Goal: Check status: Check status

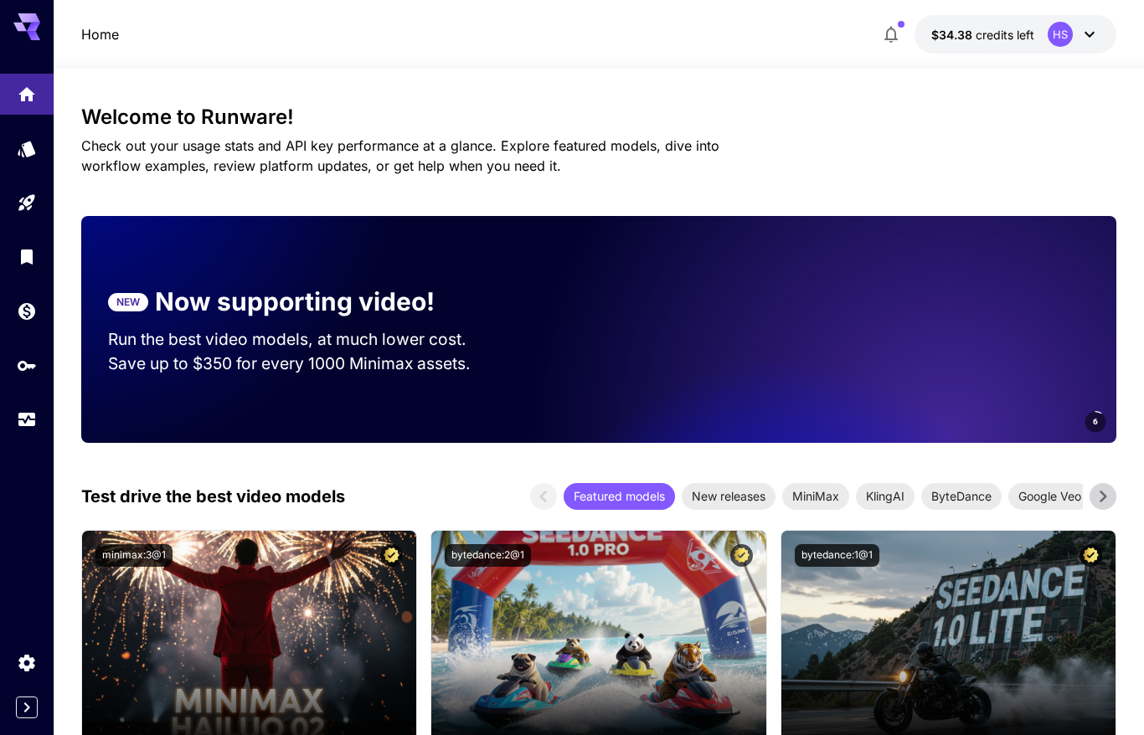
click at [21, 421] on icon "Usage" at bounding box center [28, 417] width 17 height 8
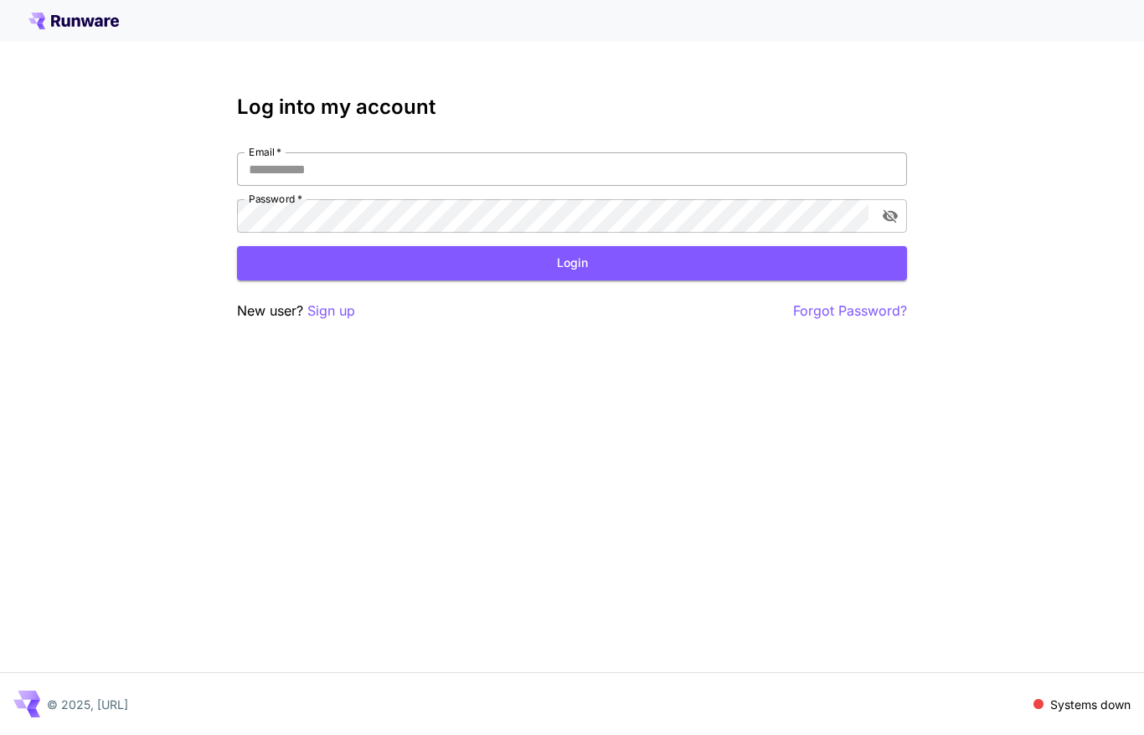
click at [543, 170] on input "Email   *" at bounding box center [572, 168] width 670 height 33
type input "**********"
click button "Login" at bounding box center [572, 263] width 670 height 34
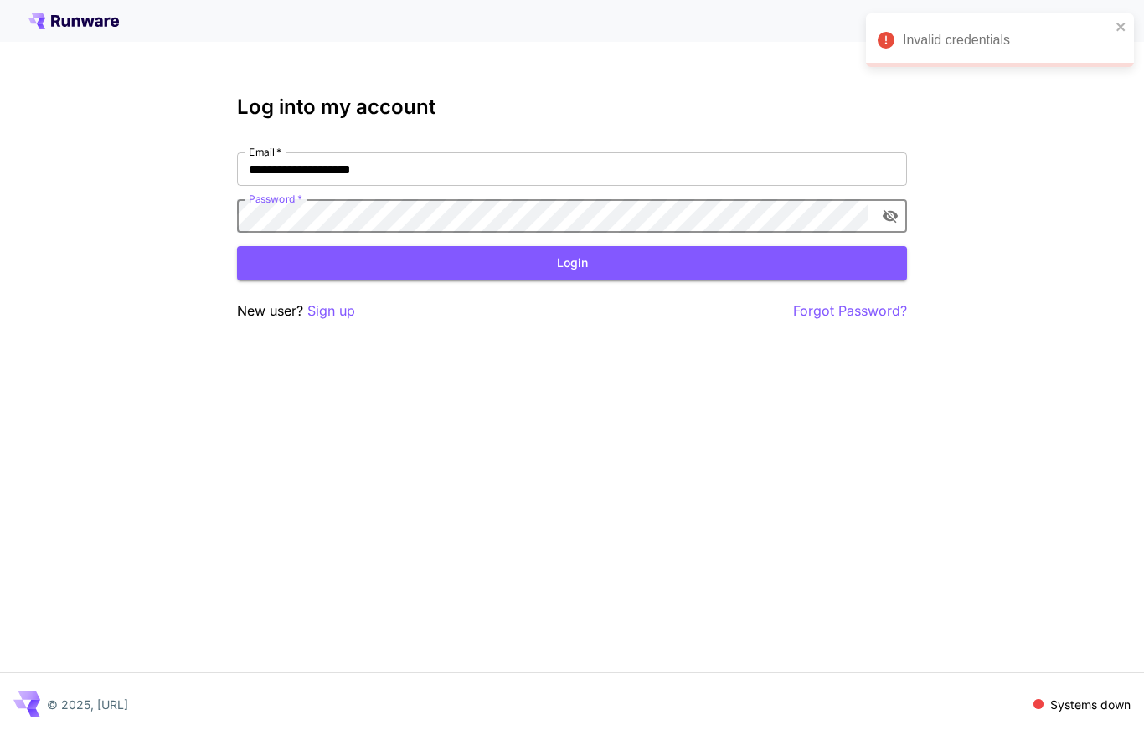
click button "Login" at bounding box center [572, 263] width 670 height 34
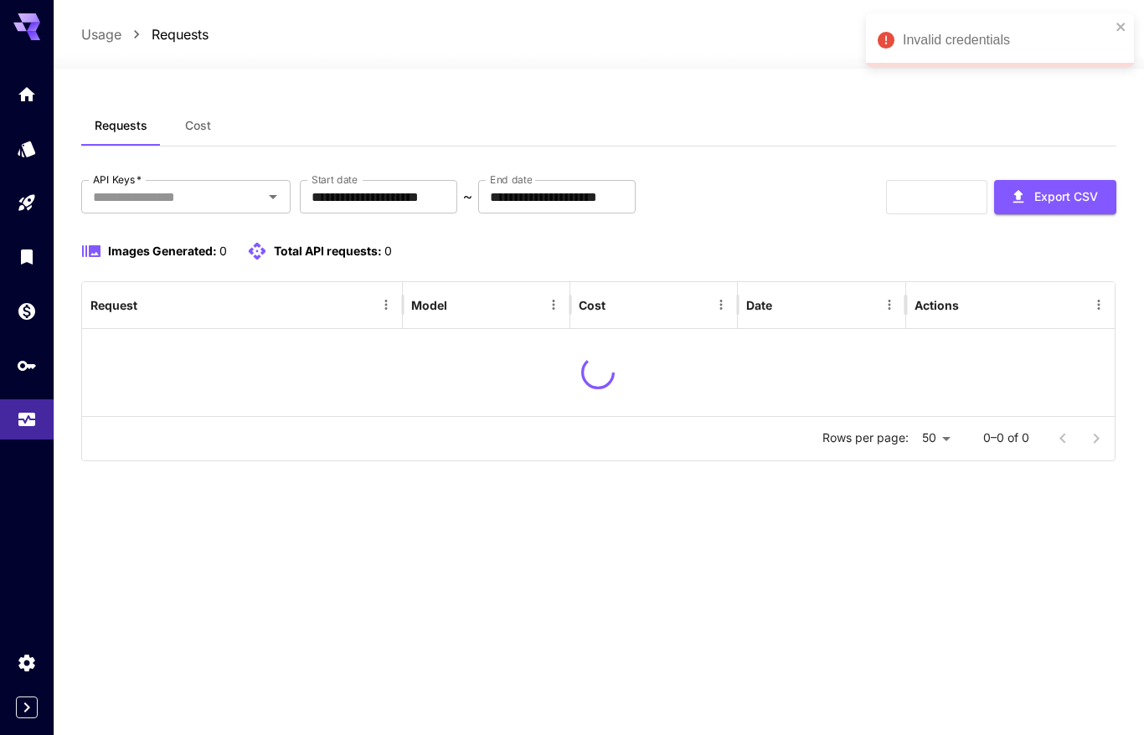
click at [593, 114] on div "Requests Cost" at bounding box center [599, 126] width 1036 height 41
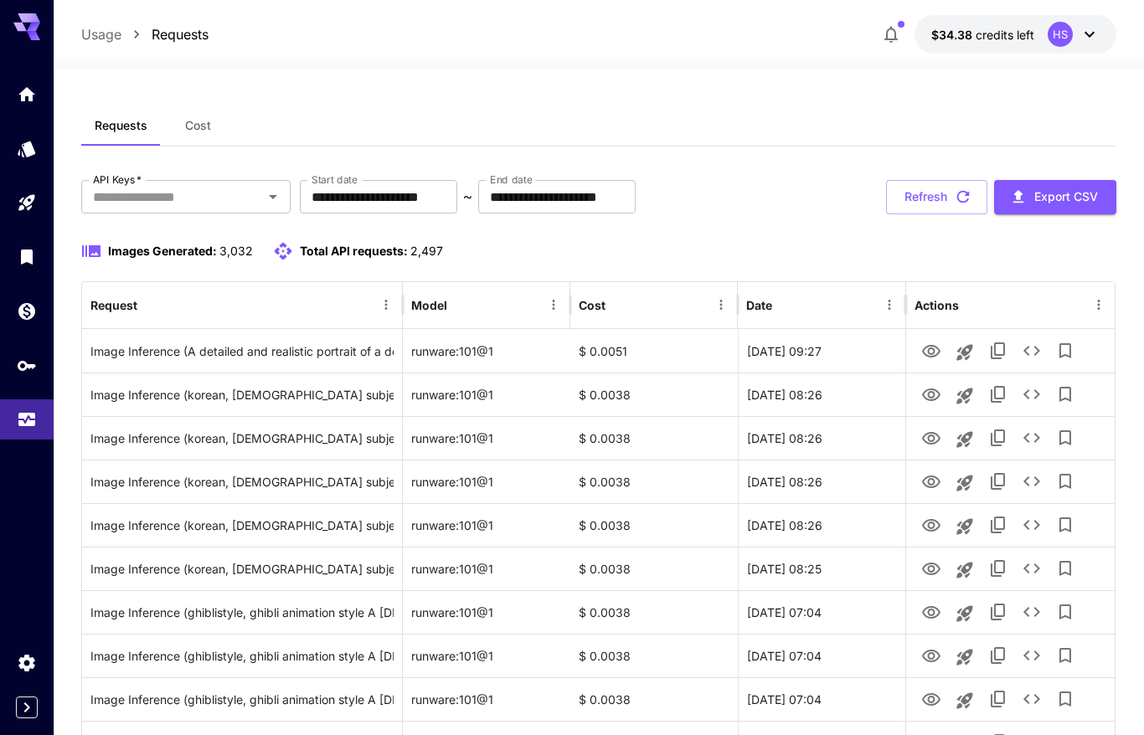
click at [715, 106] on div "Requests Cost" at bounding box center [599, 126] width 1036 height 41
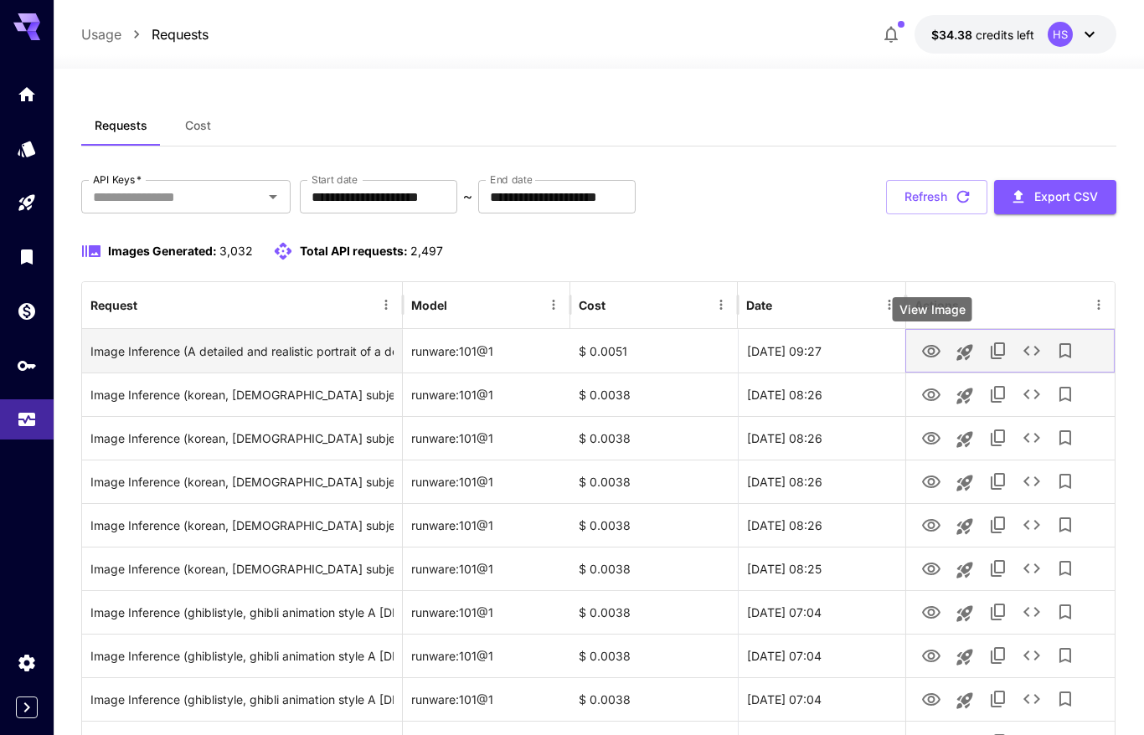
click at [931, 358] on icon "View Image" at bounding box center [931, 352] width 20 height 20
click at [1034, 350] on icon "See details" at bounding box center [1032, 351] width 20 height 20
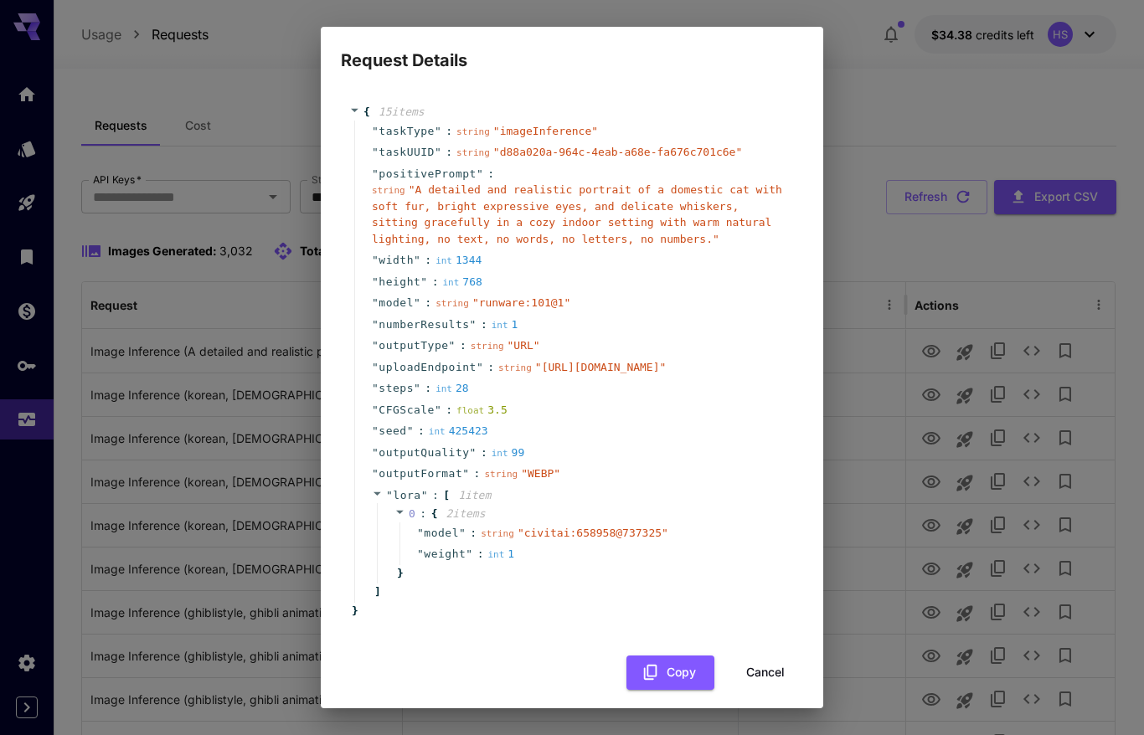
click at [863, 59] on div "Request Details { 15 item s " taskType " : string " imageInference " " taskUUID…" at bounding box center [572, 367] width 1144 height 735
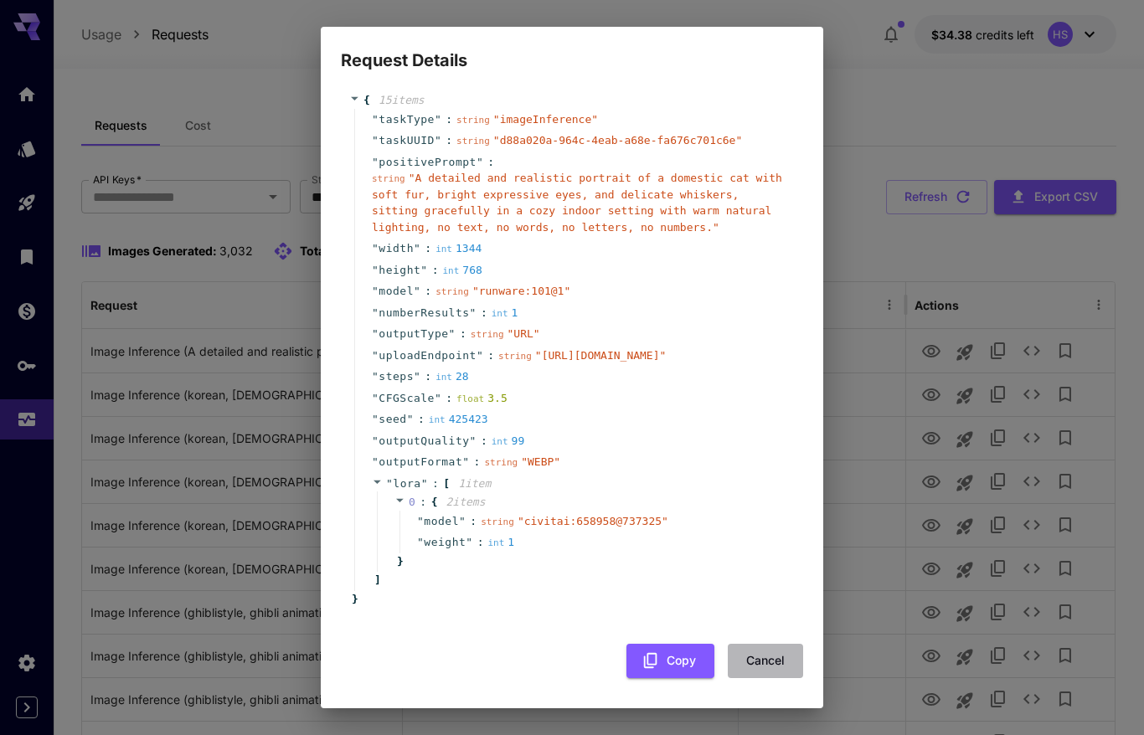
click at [791, 675] on button "Cancel" at bounding box center [765, 661] width 75 height 34
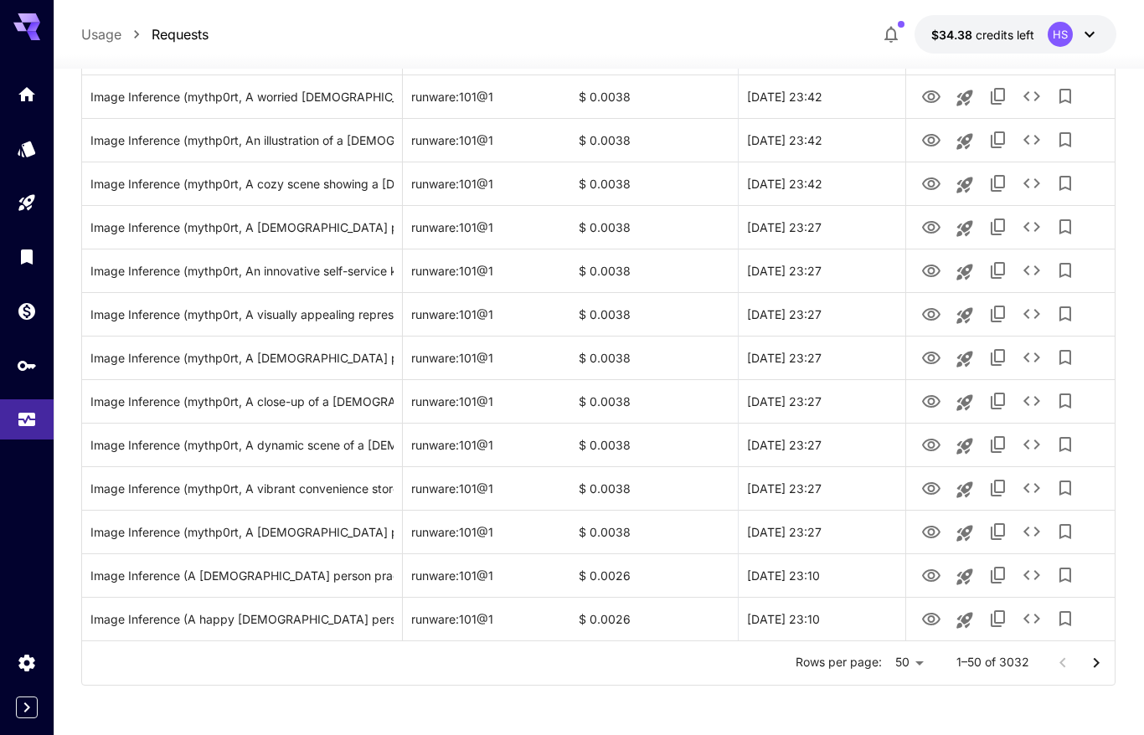
scroll to position [0, 0]
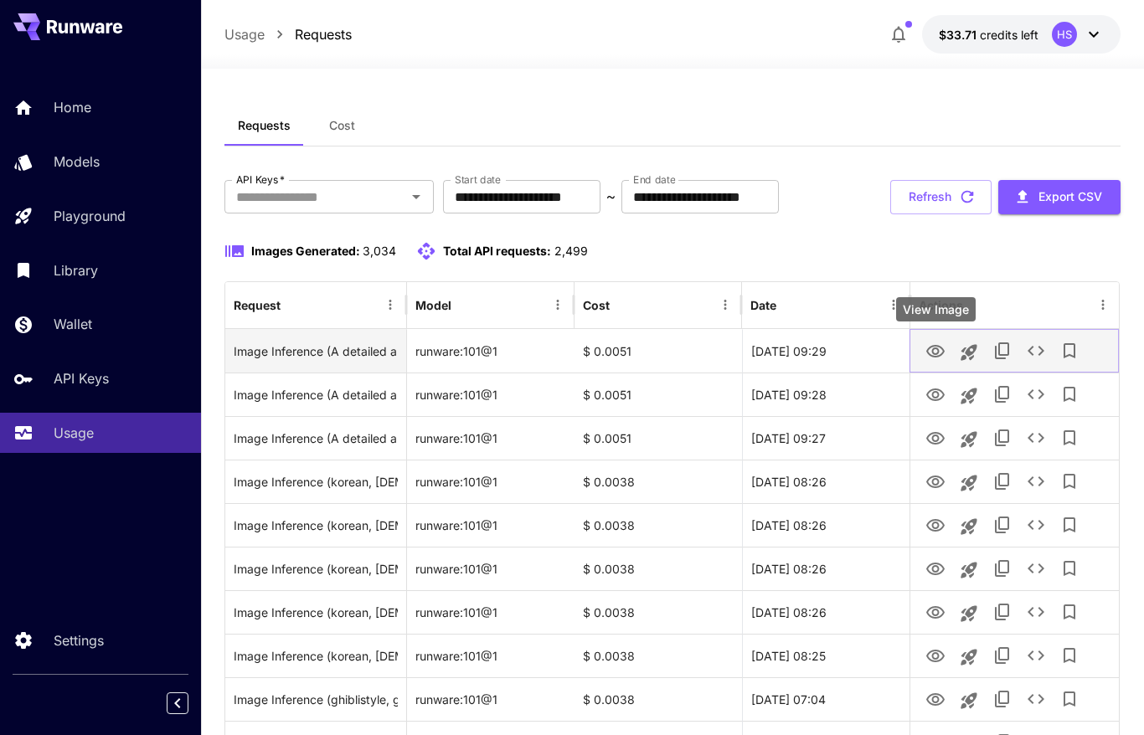
click at [940, 354] on icon "View Image" at bounding box center [935, 351] width 18 height 13
click at [1028, 347] on icon "See details" at bounding box center [1036, 351] width 20 height 20
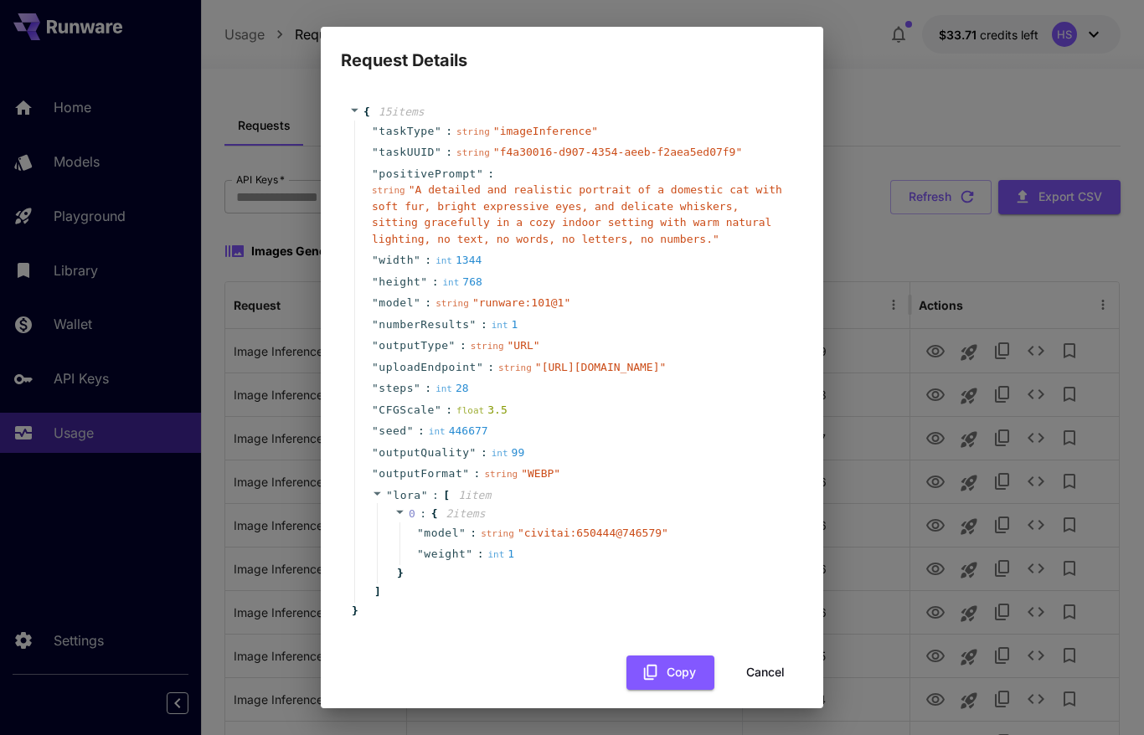
scroll to position [76, 0]
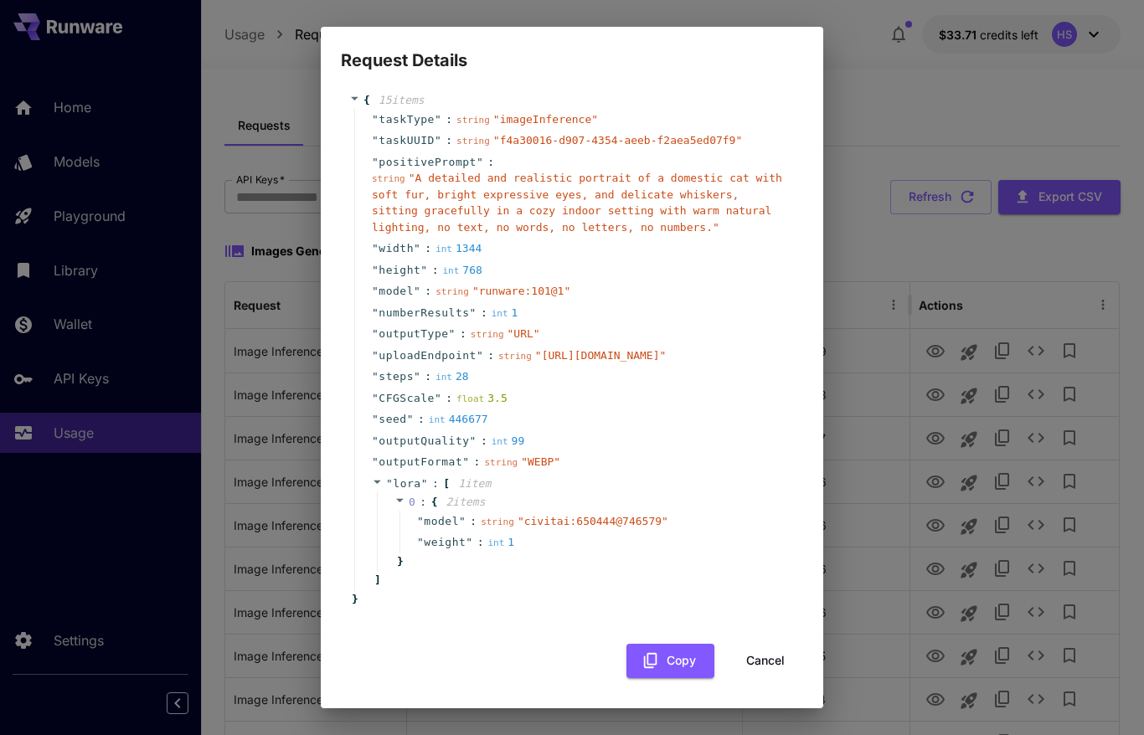
click at [766, 654] on button "Cancel" at bounding box center [765, 661] width 75 height 34
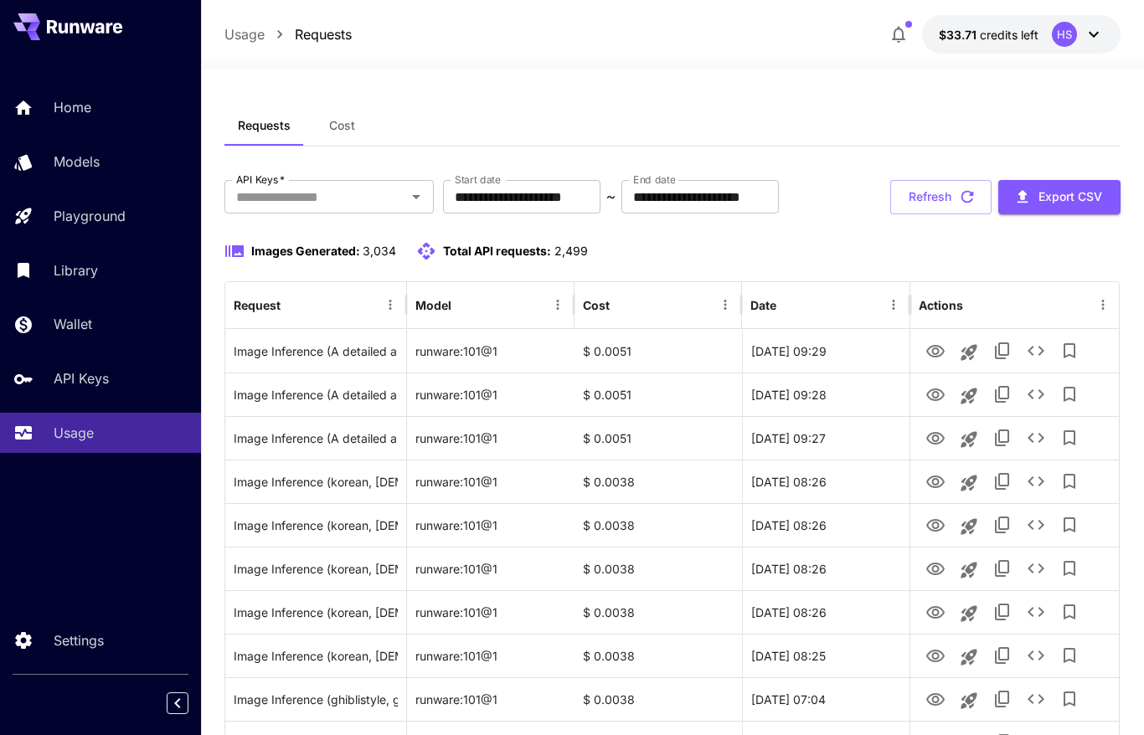
drag, startPoint x: 651, startPoint y: 28, endPoint x: 660, endPoint y: 23, distance: 10.5
click at [651, 28] on div "Usage Requests $33.71 credits left HS" at bounding box center [672, 34] width 896 height 39
